Goal: Transaction & Acquisition: Purchase product/service

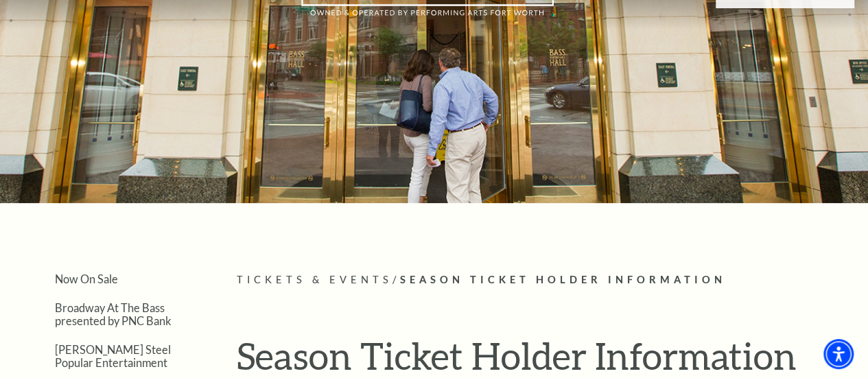
scroll to position [67, 0]
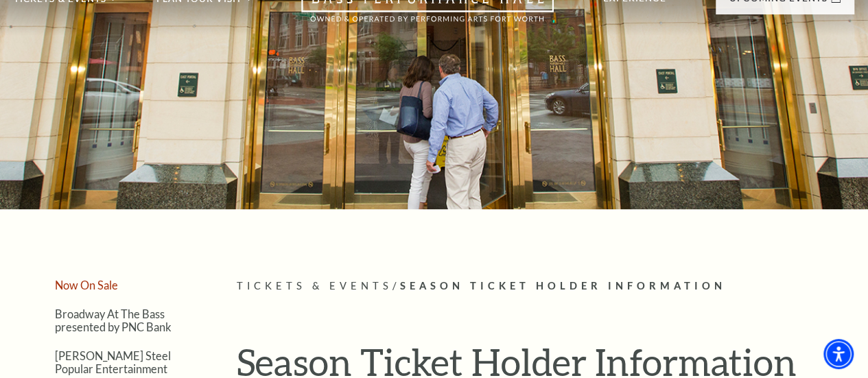
click at [101, 290] on link "Now On Sale" at bounding box center [86, 285] width 63 height 13
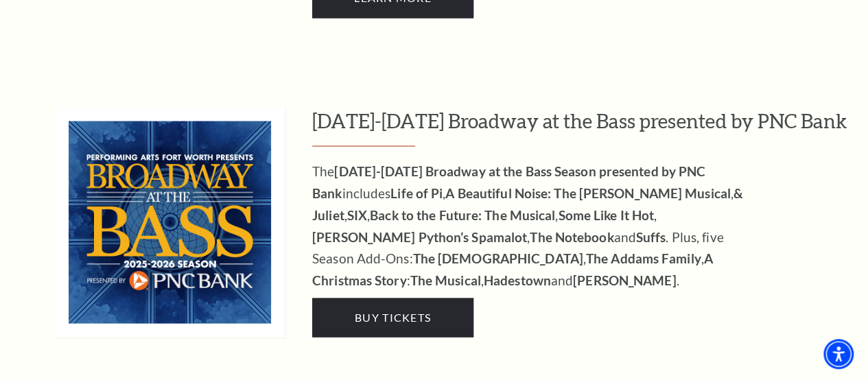
scroll to position [1235, 0]
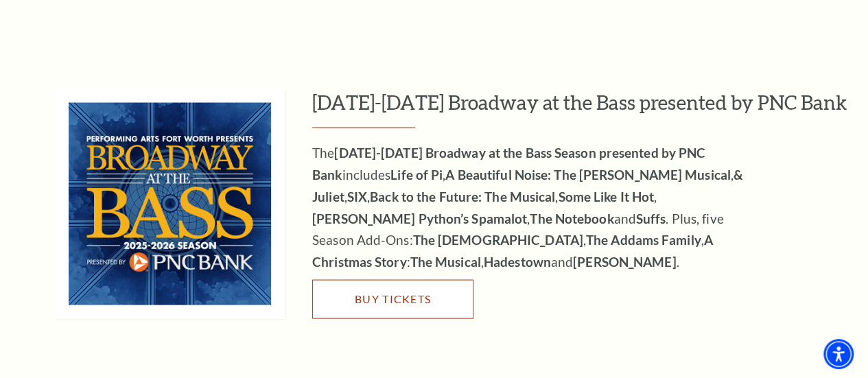
click at [391, 292] on span "Buy Tickets" at bounding box center [393, 298] width 76 height 13
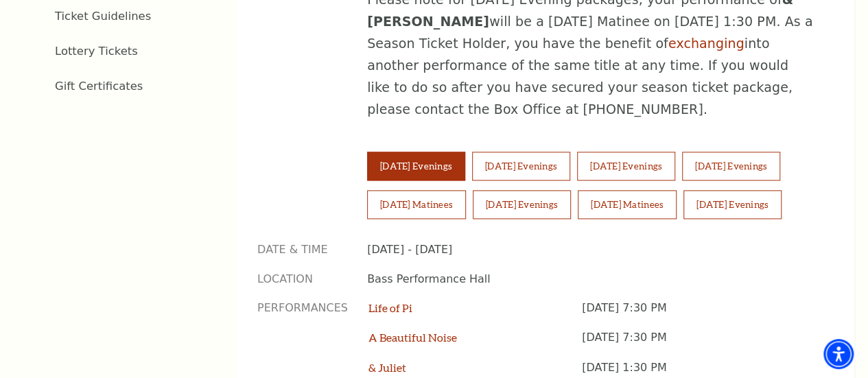
scroll to position [892, 0]
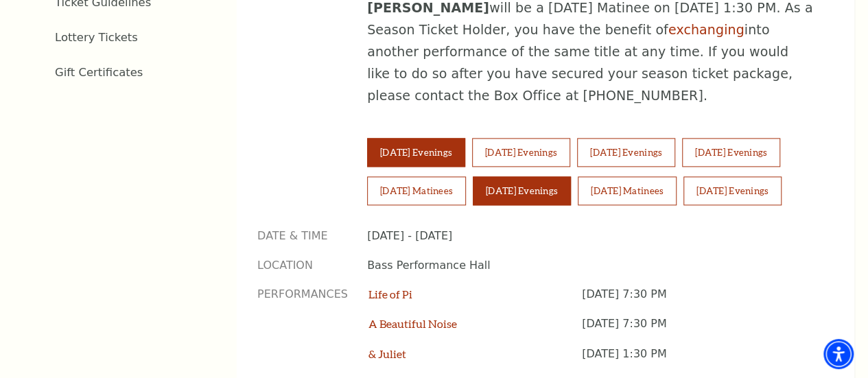
click at [571, 176] on button "[DATE] Evenings" at bounding box center [522, 190] width 98 height 29
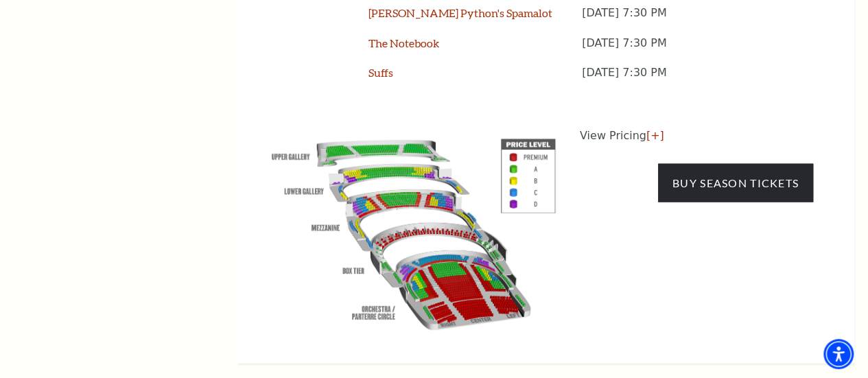
scroll to position [1372, 0]
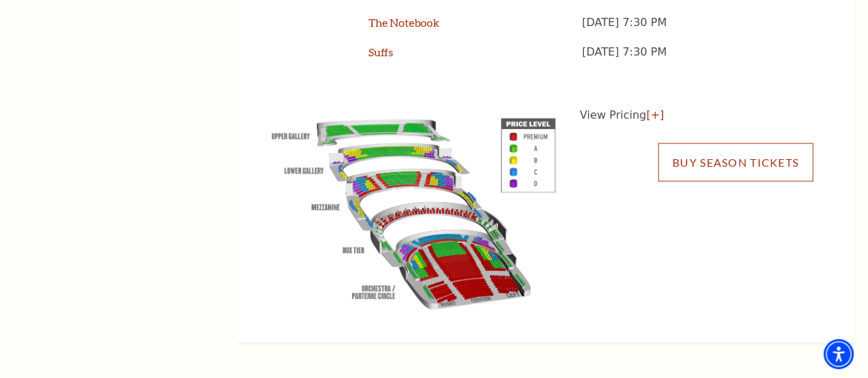
click at [719, 150] on link "Buy Season Tickets" at bounding box center [735, 162] width 155 height 38
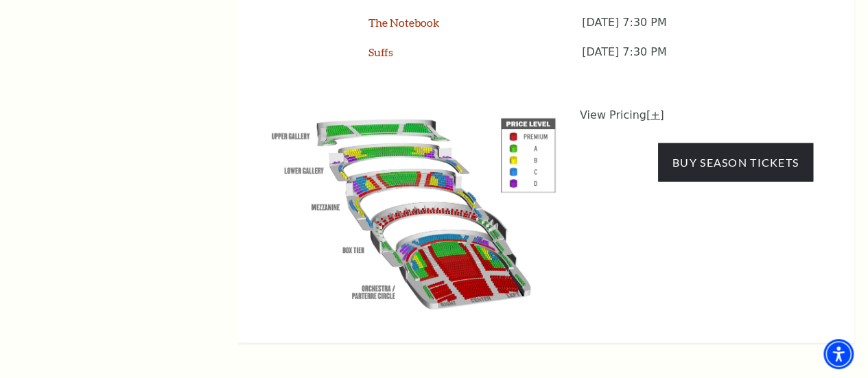
click at [649, 113] on link "[+]" at bounding box center [655, 114] width 18 height 13
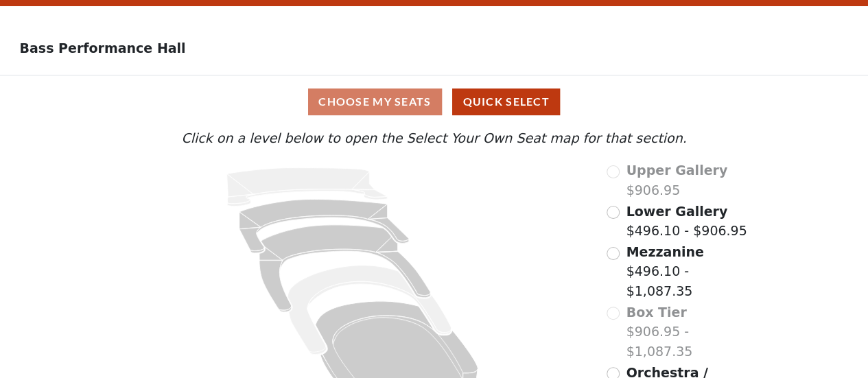
scroll to position [70, 0]
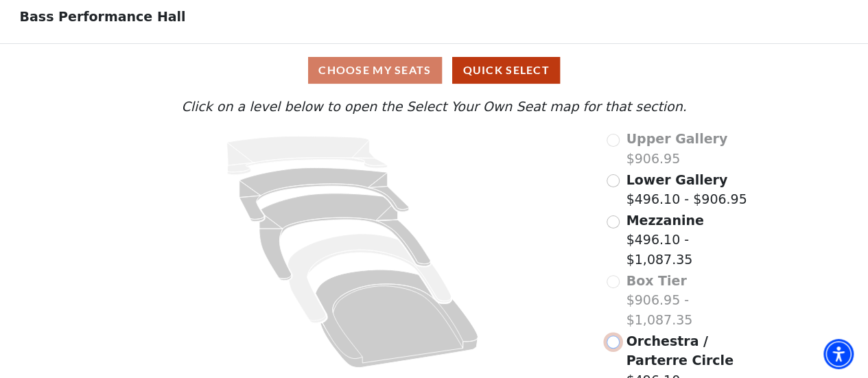
click at [616, 335] on input "Orchestra / Parterre Circle$496.10 - $1,087.35\a" at bounding box center [612, 341] width 13 height 13
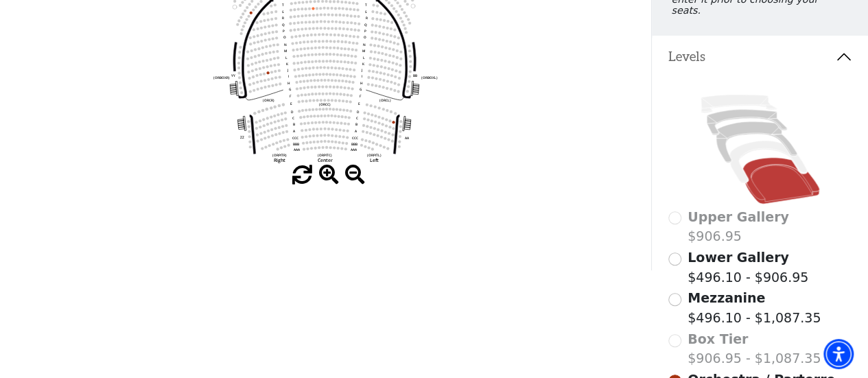
scroll to position [200, 0]
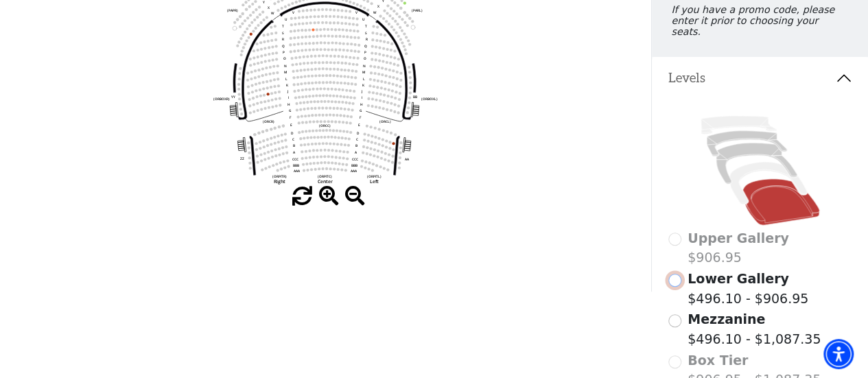
click at [675, 278] on input "Lower Gallery$496.10 - $906.95\a" at bounding box center [674, 280] width 13 height 13
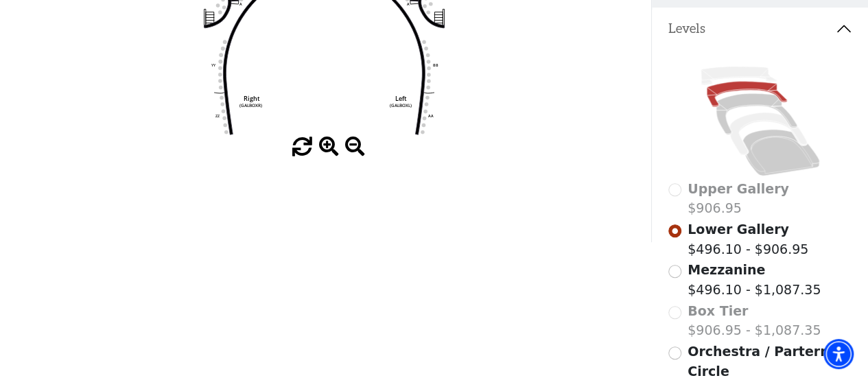
scroll to position [416, 0]
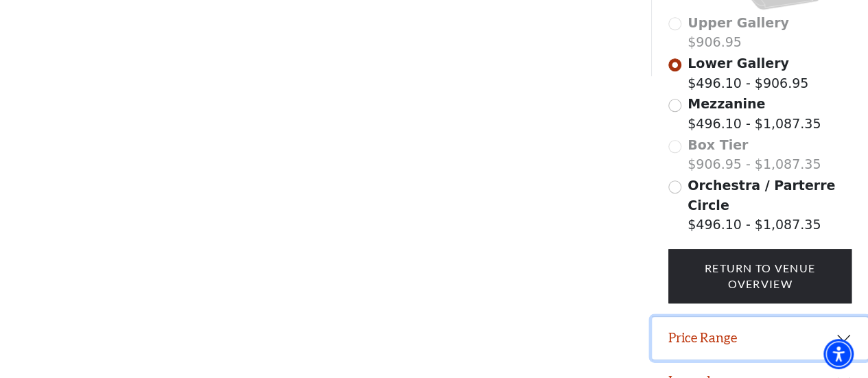
click at [709, 317] on button "Price Range" at bounding box center [760, 338] width 216 height 43
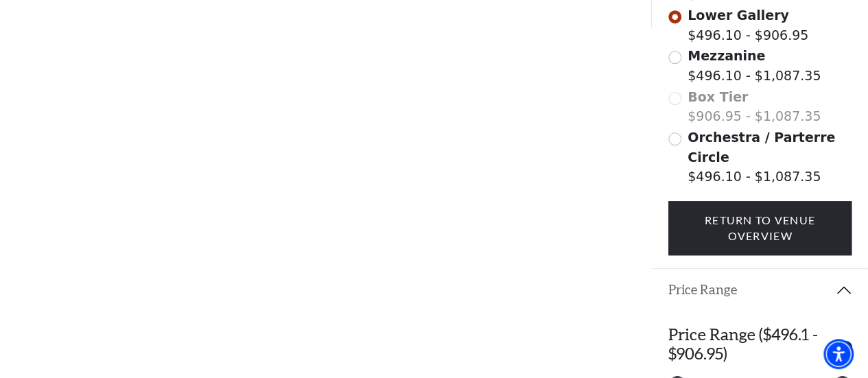
scroll to position [504, 0]
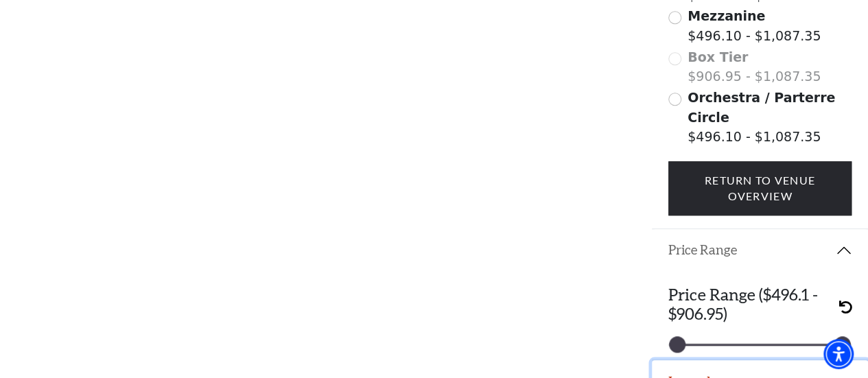
click at [693, 360] on button "Legend" at bounding box center [760, 381] width 216 height 43
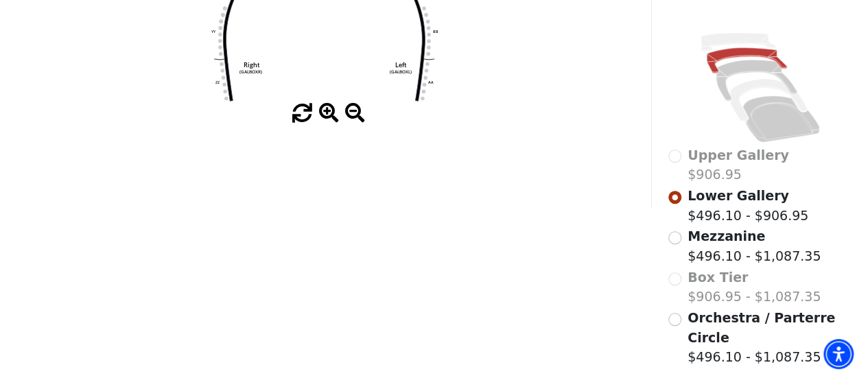
scroll to position [258, 0]
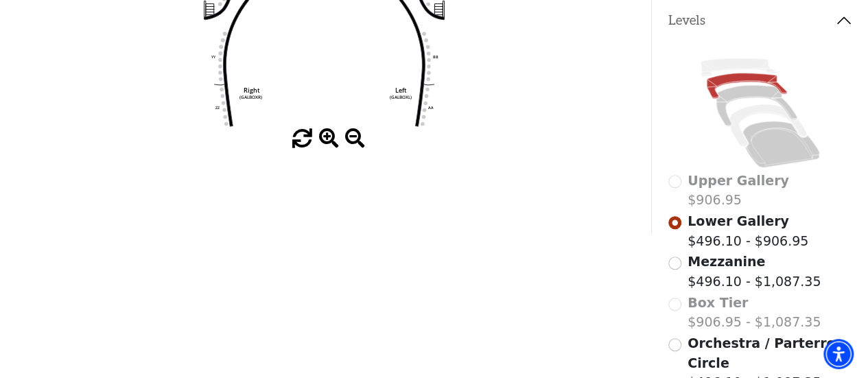
click at [715, 259] on span "Mezzanine" at bounding box center [726, 261] width 78 height 15
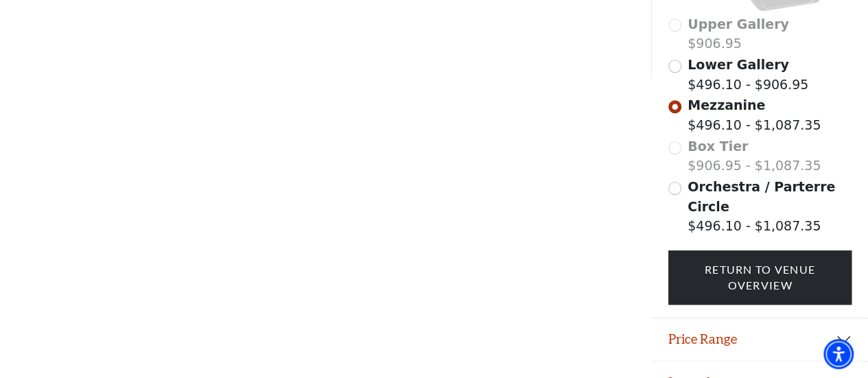
scroll to position [416, 0]
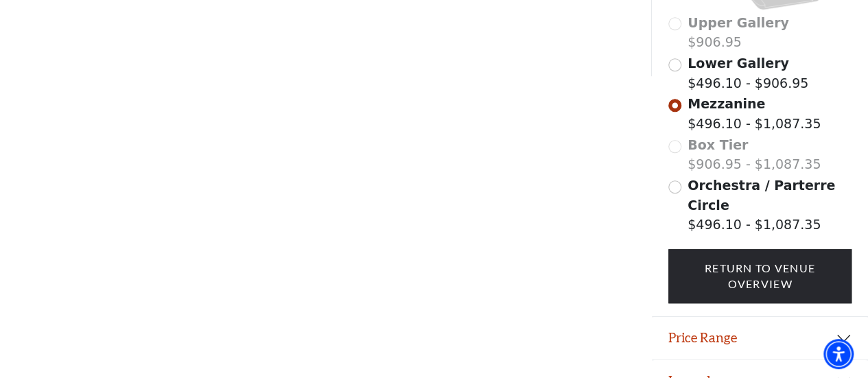
click at [711, 182] on span "Orchestra / Parterre Circle" at bounding box center [760, 195] width 147 height 35
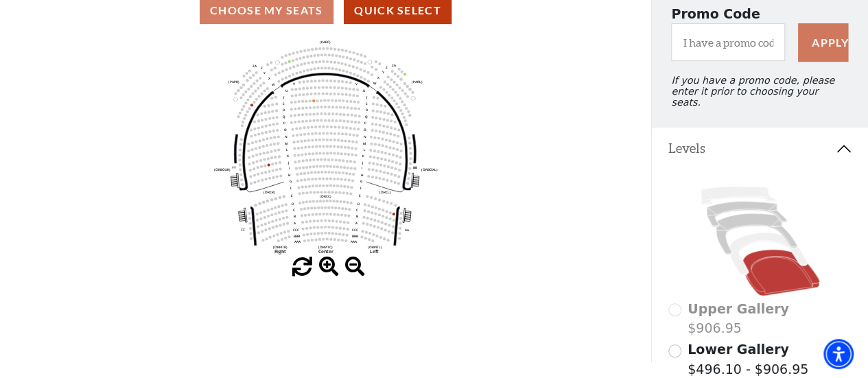
scroll to position [200, 0]
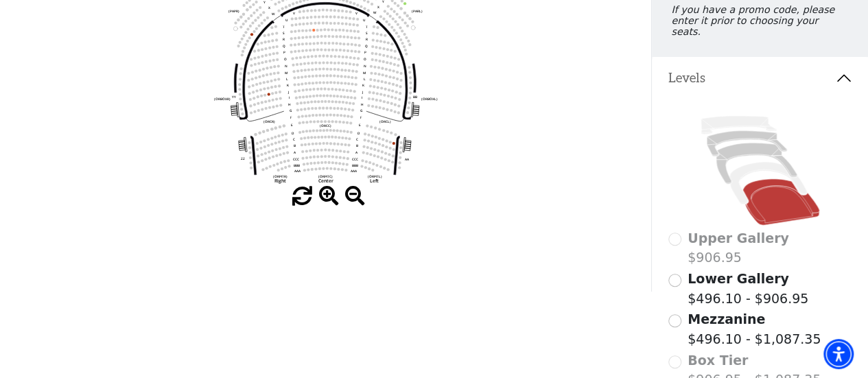
click at [718, 278] on span "Lower Gallery" at bounding box center [738, 278] width 102 height 15
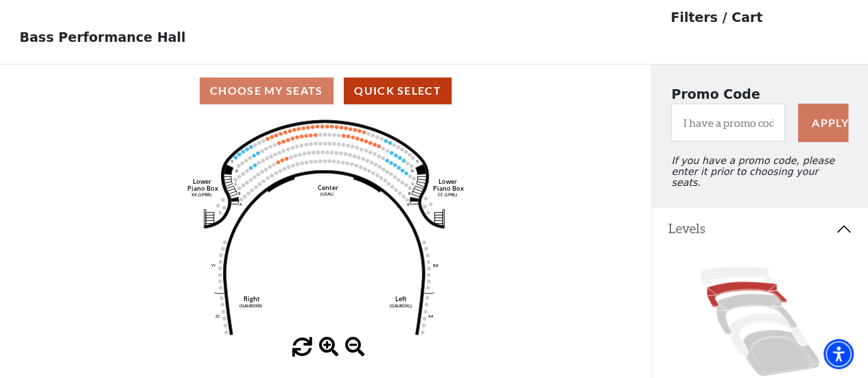
scroll to position [63, 0]
